Goal: Communication & Community: Share content

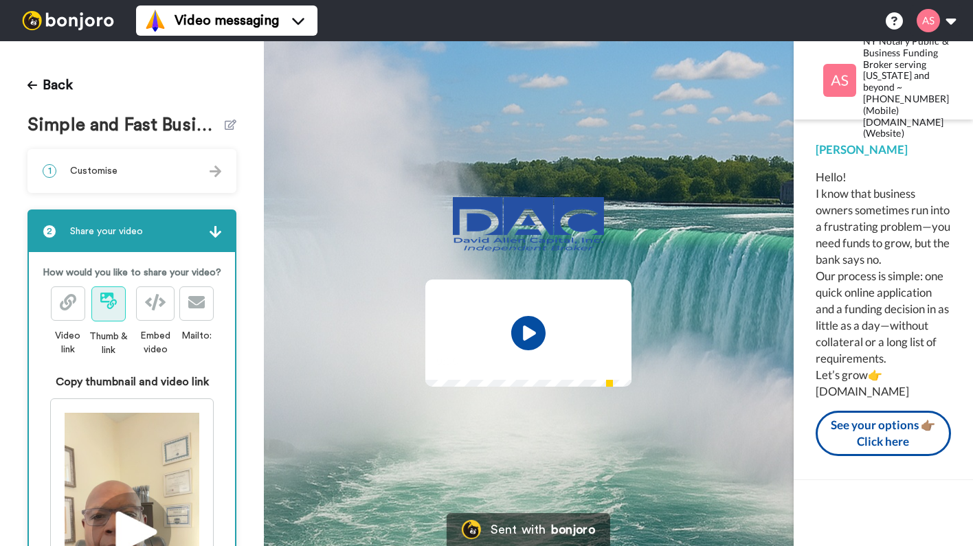
scroll to position [48, 0]
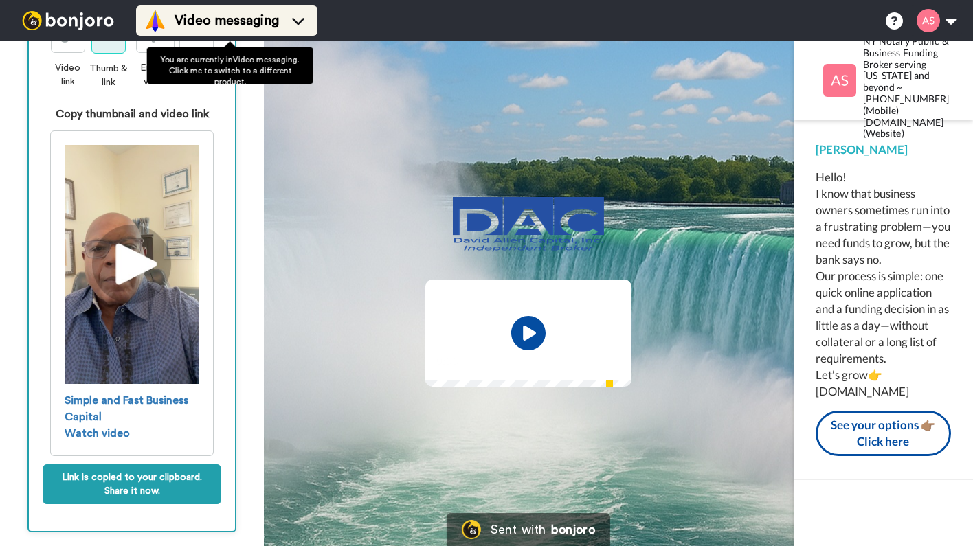
click at [298, 21] on icon at bounding box center [298, 21] width 22 height 14
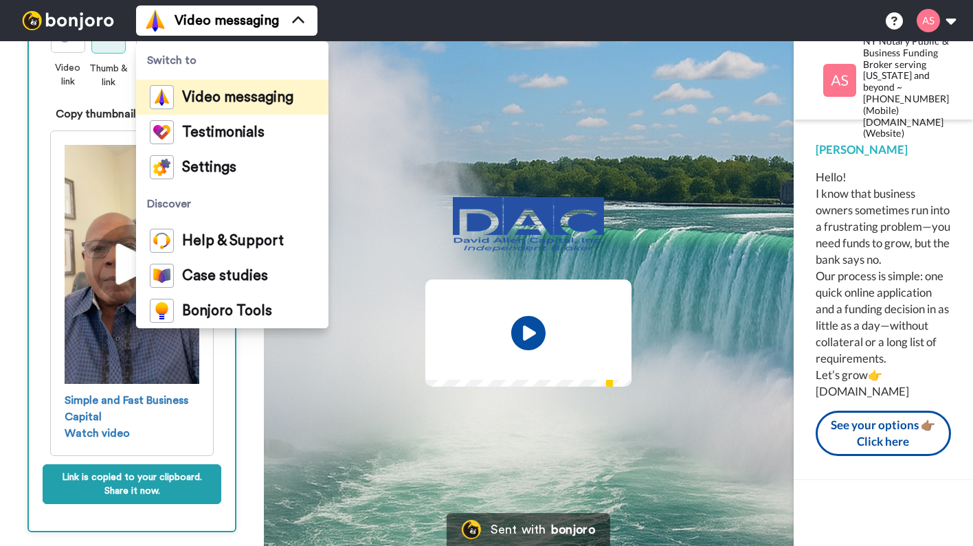
click at [241, 100] on span "Video messaging" at bounding box center [237, 98] width 111 height 14
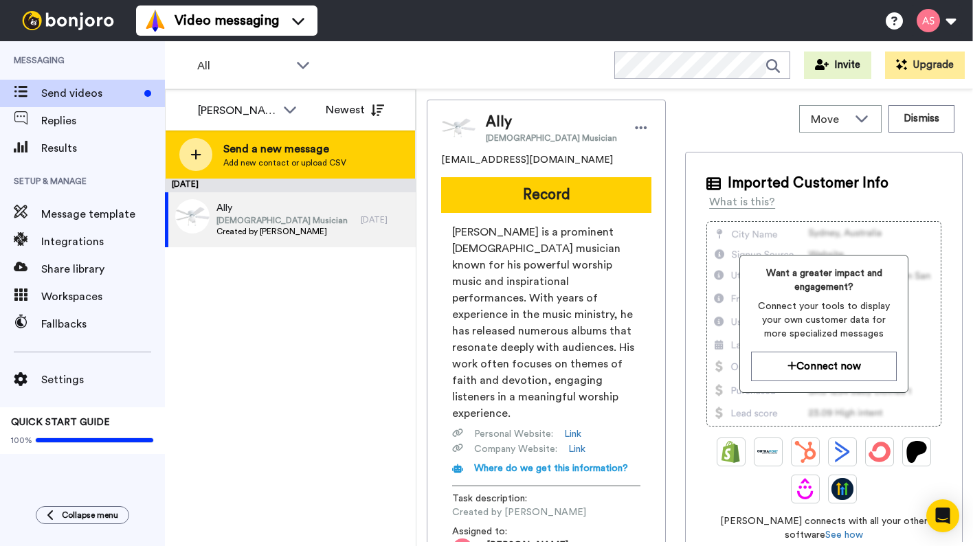
click at [254, 155] on span "Send a new message" at bounding box center [284, 149] width 123 height 16
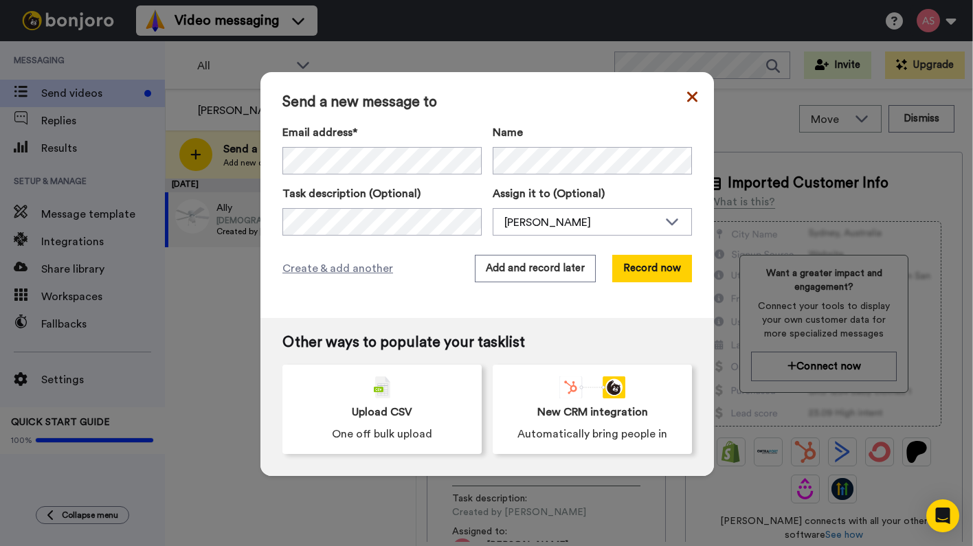
click at [687, 96] on icon at bounding box center [692, 96] width 10 height 10
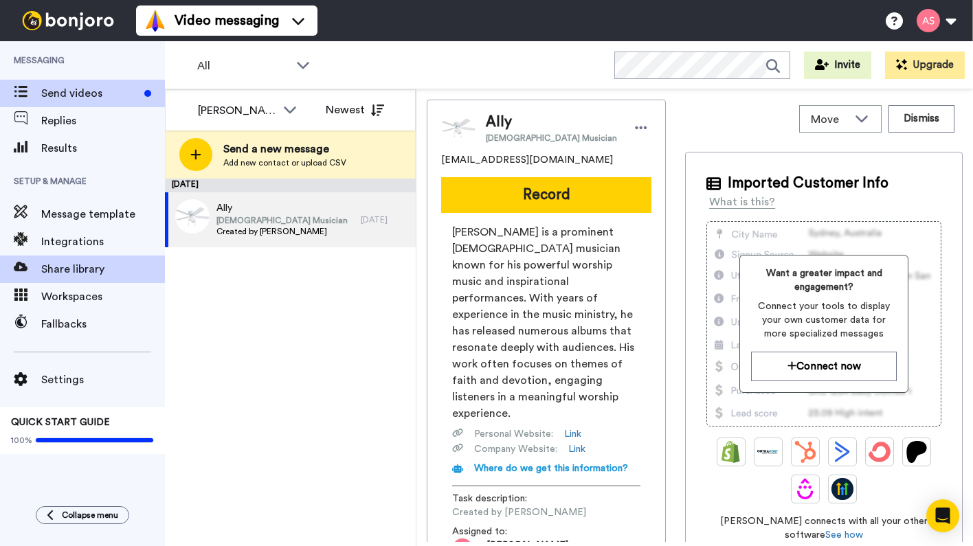
click at [96, 267] on span "Share library" at bounding box center [103, 269] width 124 height 16
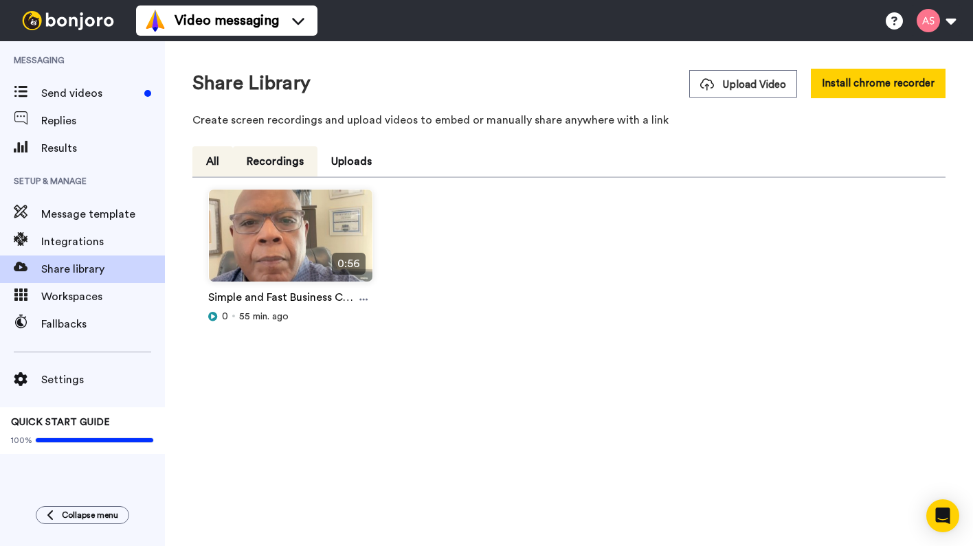
click at [266, 164] on button "Recordings" at bounding box center [275, 161] width 85 height 30
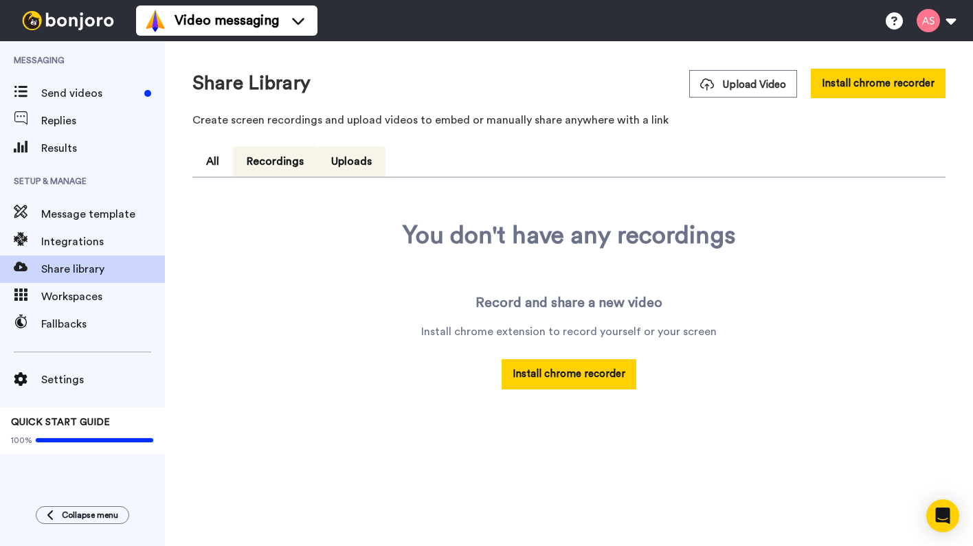
click at [344, 161] on button "Uploads" at bounding box center [351, 161] width 68 height 30
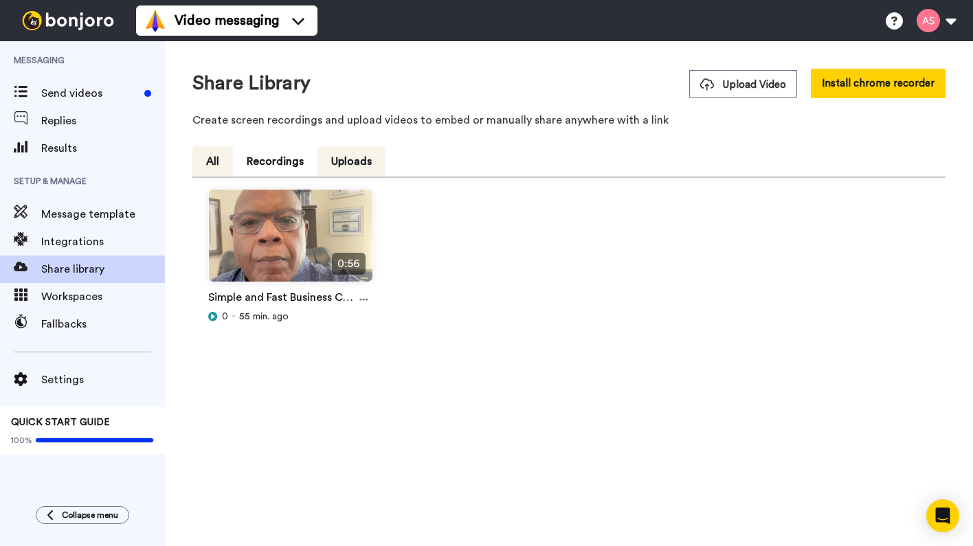
click at [212, 165] on button "All" at bounding box center [212, 161] width 41 height 30
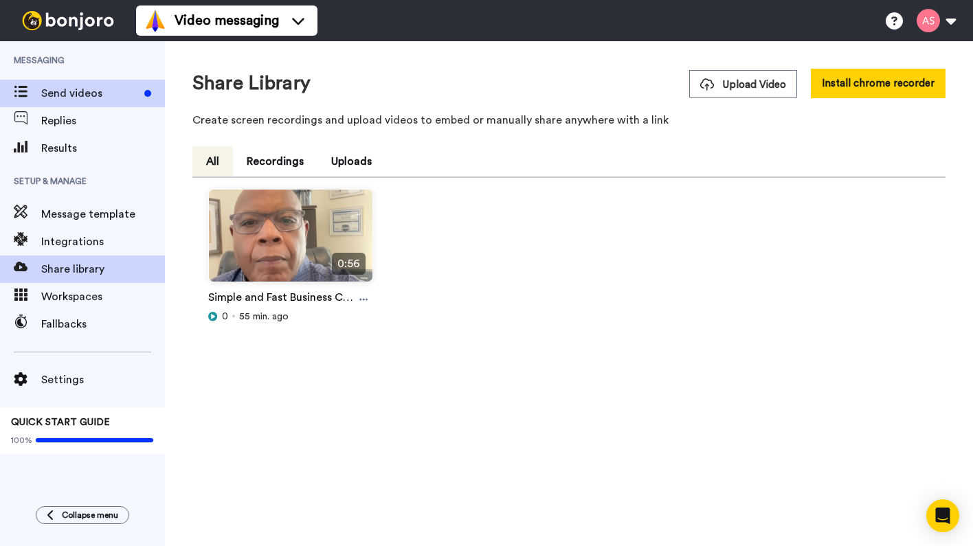
click at [94, 93] on span "Send videos" at bounding box center [90, 93] width 98 height 16
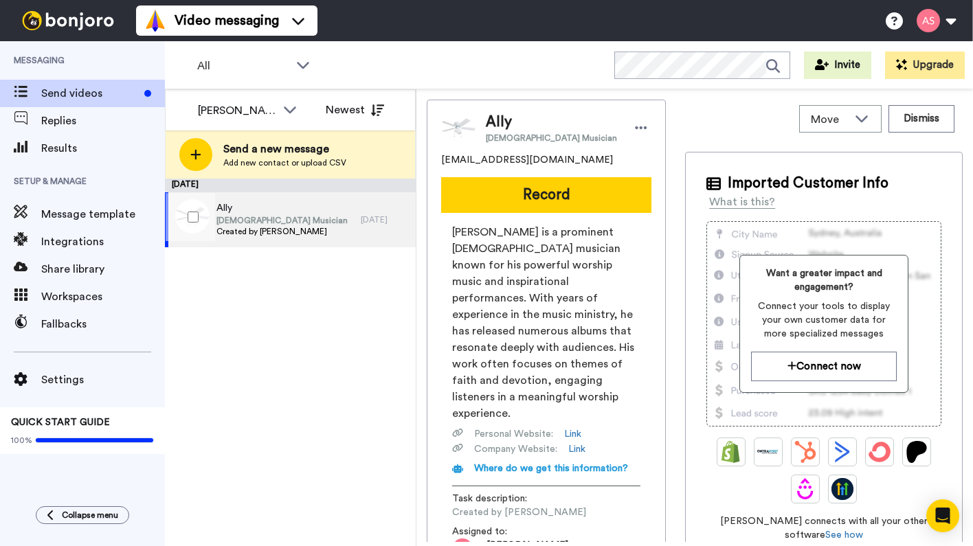
click at [254, 214] on span "Ally" at bounding box center [281, 208] width 131 height 14
click at [914, 124] on button "Dismiss" at bounding box center [921, 118] width 66 height 27
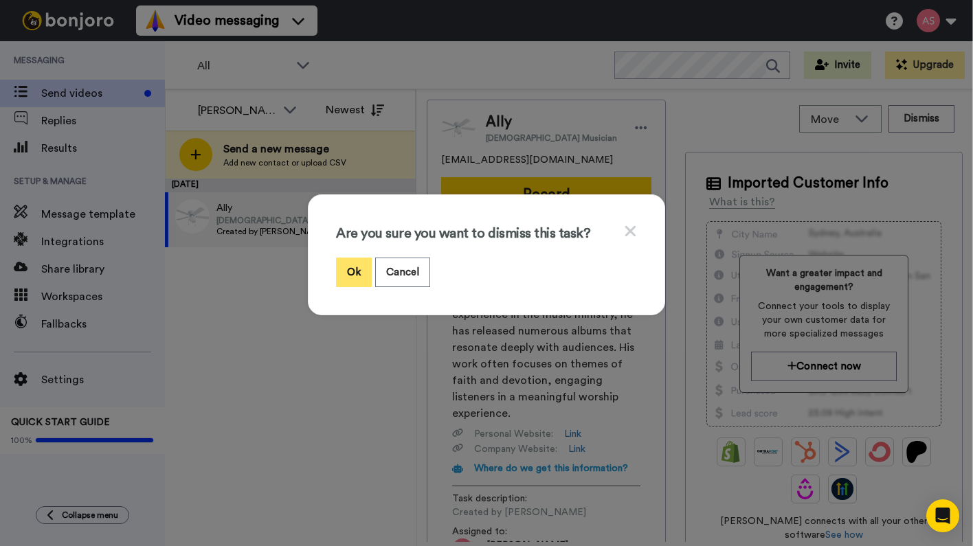
click at [352, 274] on button "Ok" at bounding box center [354, 273] width 36 height 30
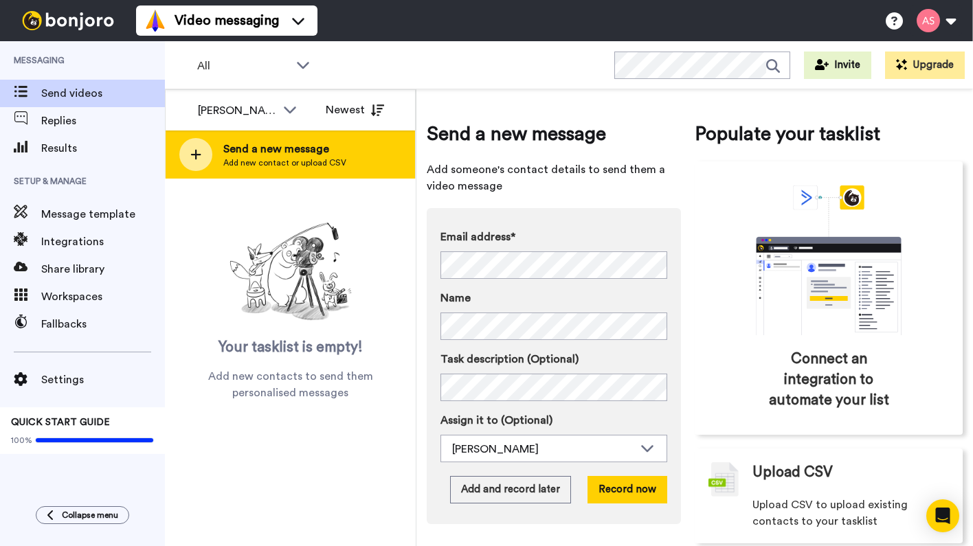
click at [246, 159] on span "Add new contact or upload CSV" at bounding box center [284, 162] width 123 height 11
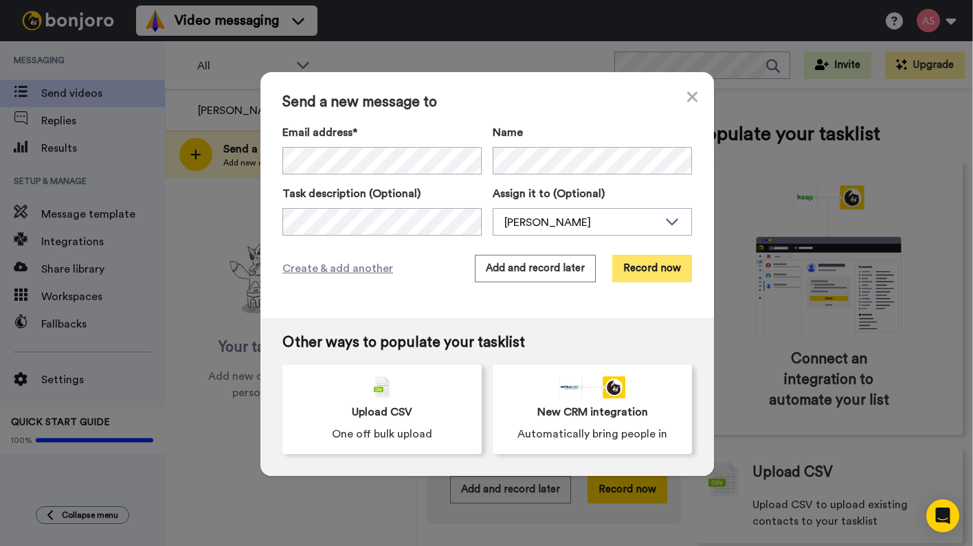
click at [631, 273] on button "Record now" at bounding box center [652, 268] width 80 height 27
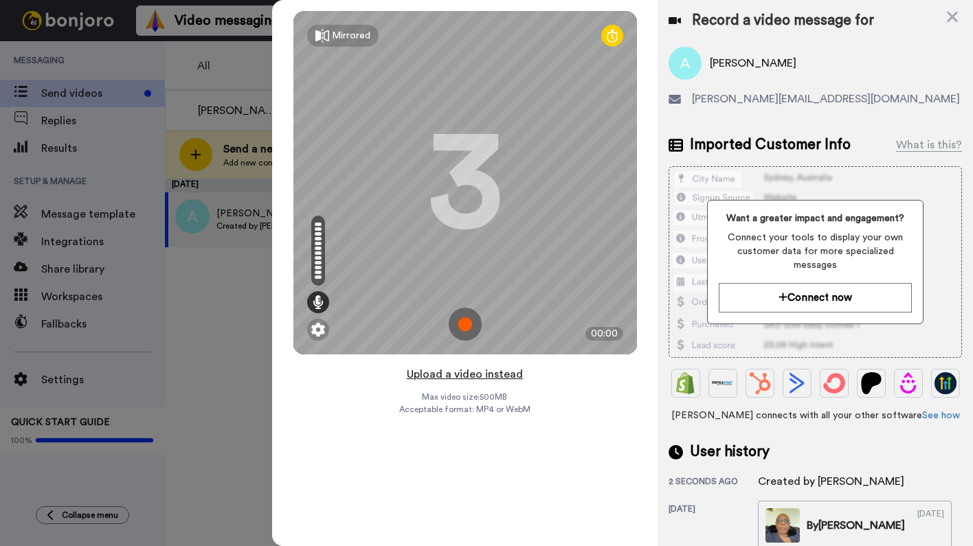
click at [461, 377] on button "Upload a video instead" at bounding box center [465, 375] width 124 height 18
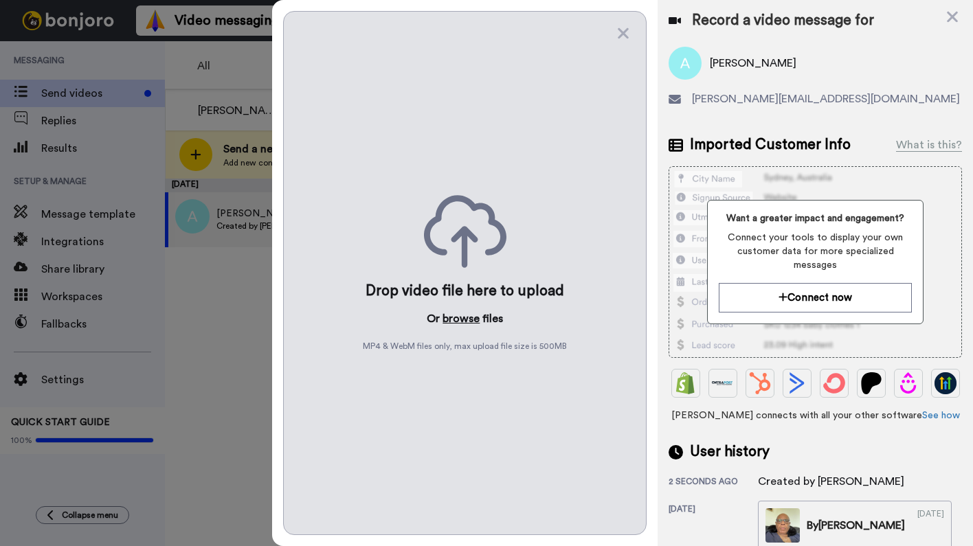
click at [462, 319] on button "browse" at bounding box center [460, 319] width 37 height 16
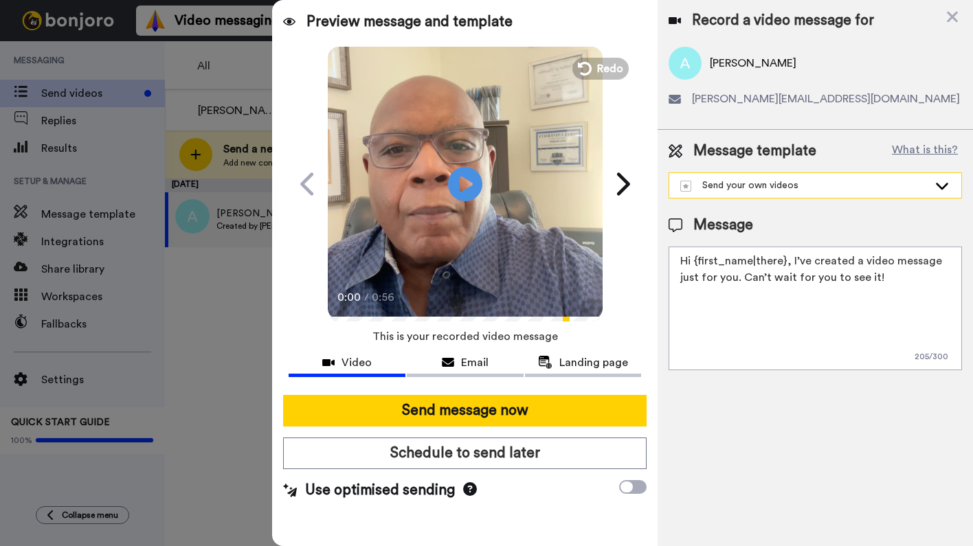
click at [943, 187] on icon at bounding box center [942, 186] width 12 height 7
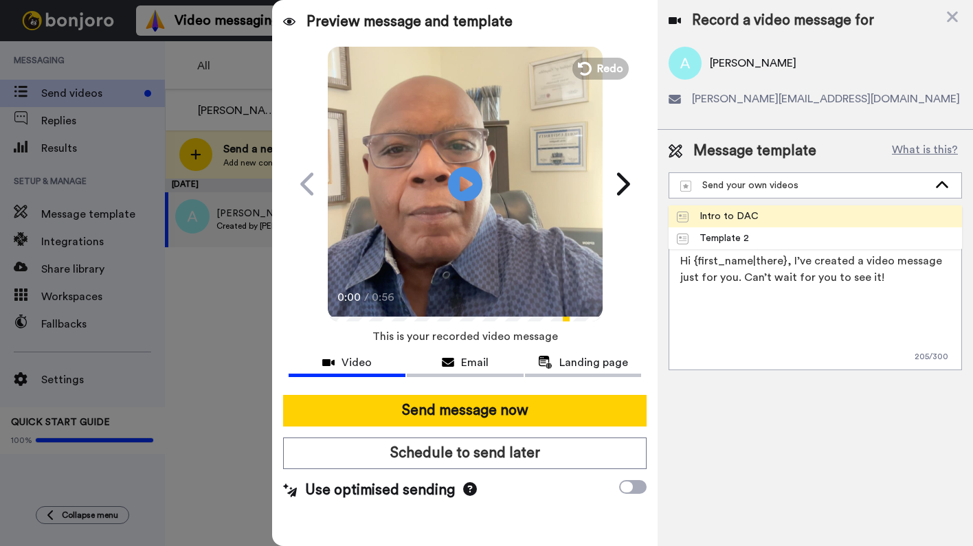
click at [877, 211] on li "Intro to DAC" at bounding box center [815, 216] width 293 height 22
type textarea "Hello! I know that business owners sometimes run into a frustrating problem—you…"
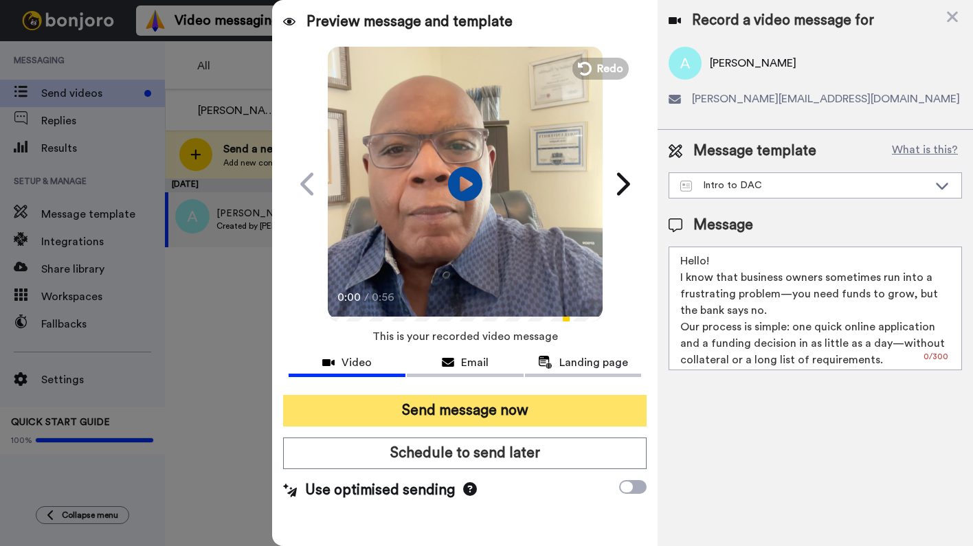
click at [471, 410] on button "Send message now" at bounding box center [464, 411] width 363 height 32
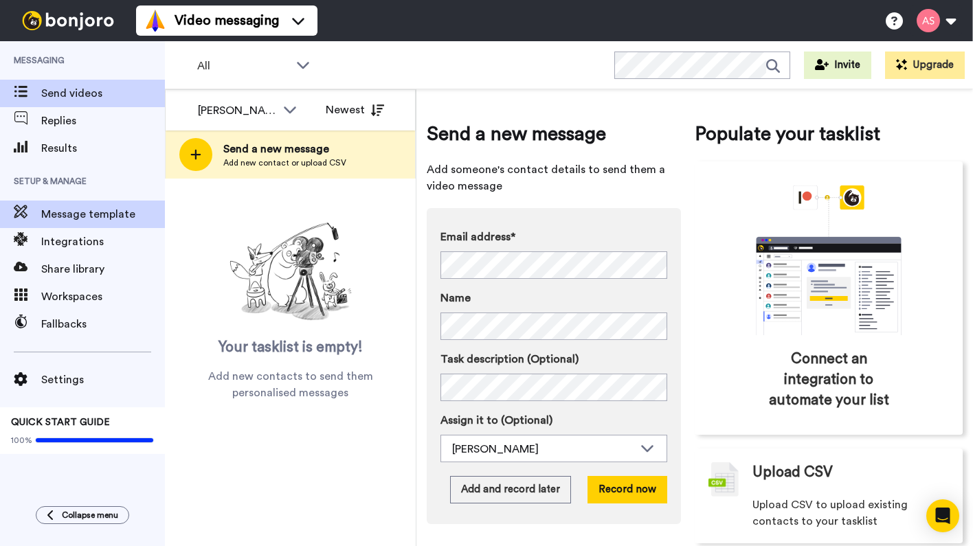
click at [123, 213] on span "Message template" at bounding box center [103, 214] width 124 height 16
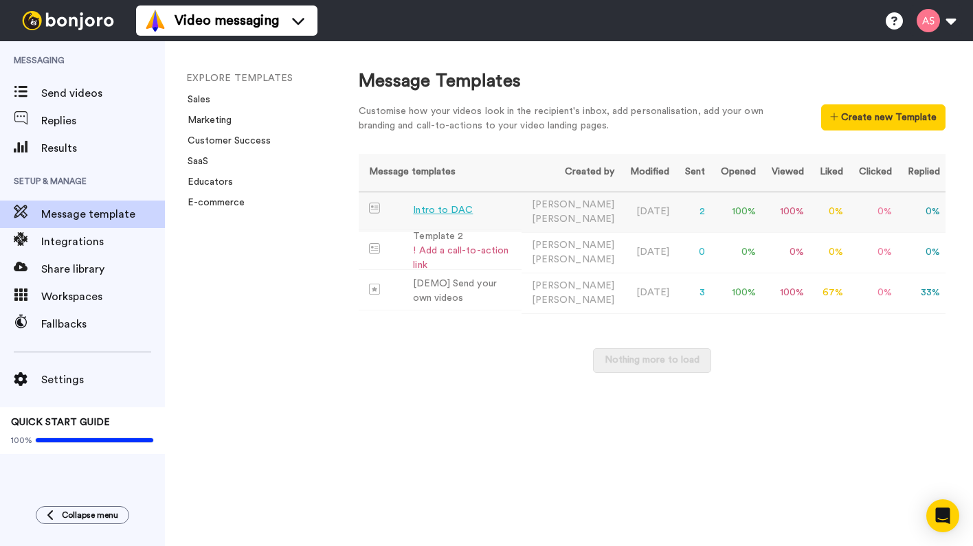
click at [420, 211] on div "Intro to DAC" at bounding box center [443, 210] width 60 height 14
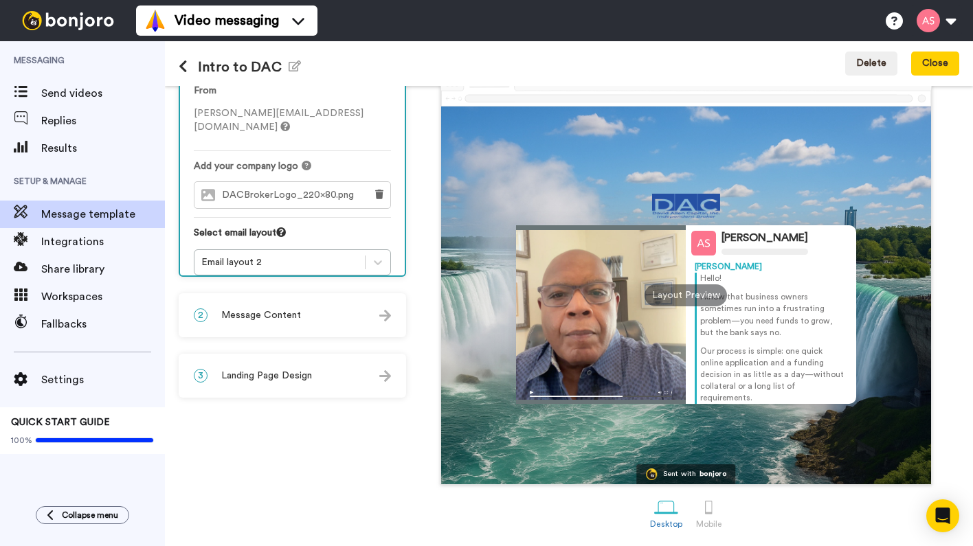
scroll to position [70, 0]
click at [706, 513] on div at bounding box center [709, 507] width 24 height 24
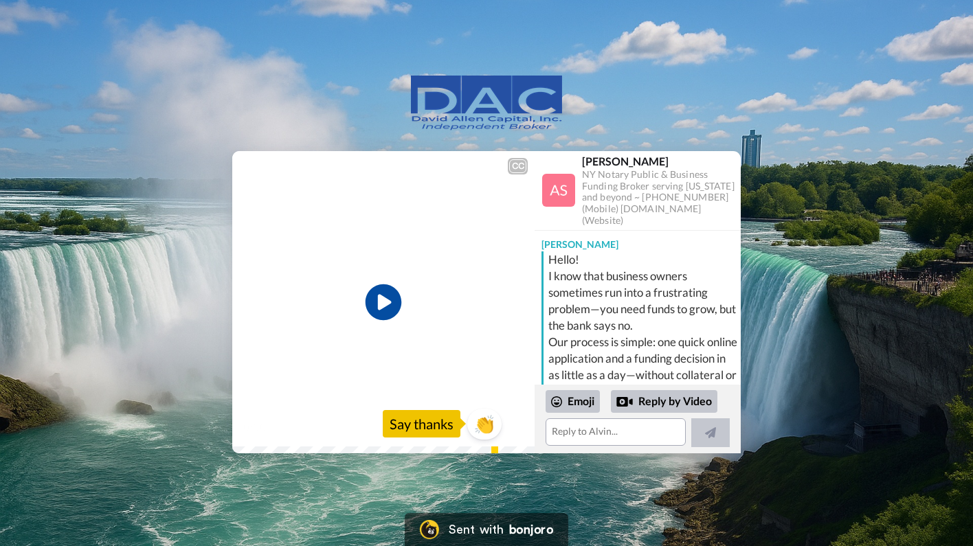
click at [381, 303] on icon "Play/Pause" at bounding box center [384, 301] width 36 height 65
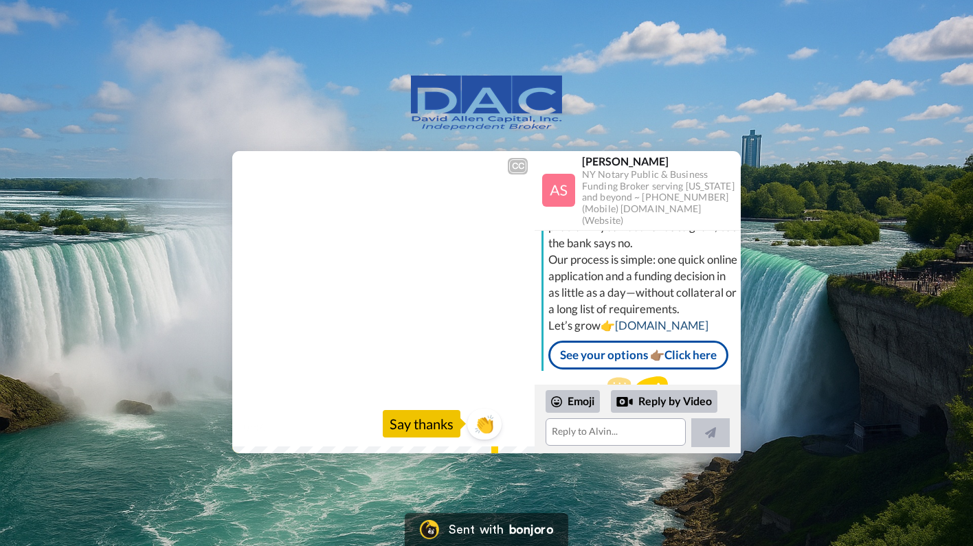
scroll to position [81, 0]
click at [658, 334] on link "[DOMAIN_NAME]" at bounding box center [661, 326] width 93 height 14
click at [618, 365] on link "See your options 👉🏽Click here" at bounding box center [638, 356] width 180 height 29
